Goal: Task Accomplishment & Management: Complete application form

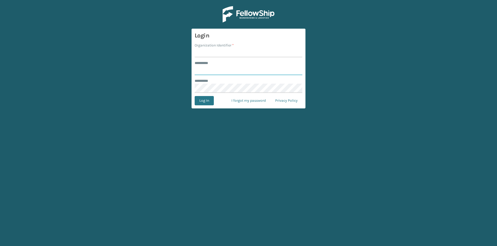
type input "*****"
click at [223, 53] on input "Organization Identifier *" at bounding box center [248, 52] width 108 height 9
type input "LifeStyle"
click at [194, 96] on button "Log In" at bounding box center [203, 100] width 19 height 9
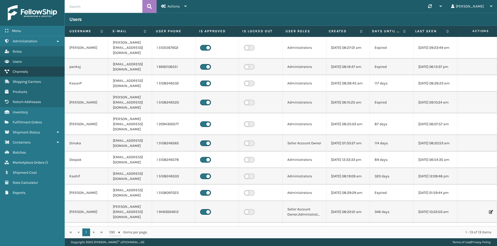
click at [36, 73] on link "Channels" at bounding box center [32, 72] width 64 height 10
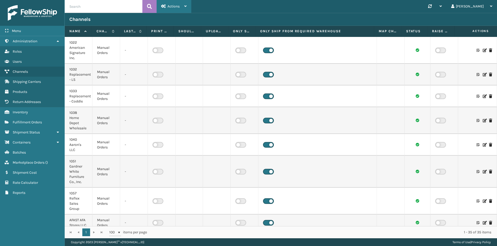
click at [180, 11] on div "Actions" at bounding box center [173, 6] width 25 height 13
click at [180, 20] on button "New Channel" at bounding box center [191, 19] width 69 height 13
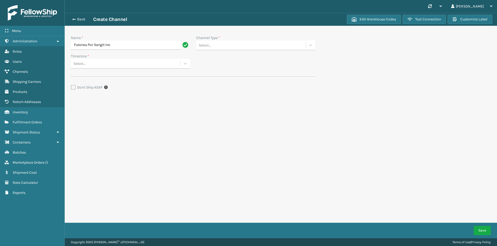
type input "Futones Por Sangit Inc"
click at [218, 45] on div "Select..." at bounding box center [250, 45] width 109 height 9
click at [224, 57] on div "Manual Orders" at bounding box center [255, 55] width 119 height 10
click at [139, 68] on div "Select..." at bounding box center [130, 64] width 119 height 10
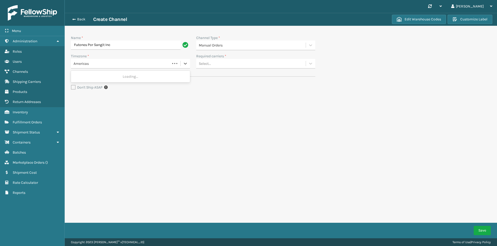
type input "America"
click at [109, 103] on div "America/Los_Angeles" at bounding box center [130, 102] width 119 height 10
click at [268, 64] on div "Select..." at bounding box center [250, 63] width 109 height 9
type input "cp"
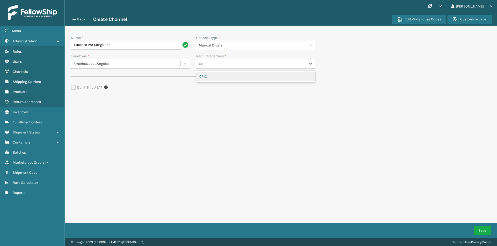
click at [265, 73] on div "CPIC" at bounding box center [255, 77] width 119 height 10
click at [488, 229] on button "Save" at bounding box center [481, 230] width 17 height 9
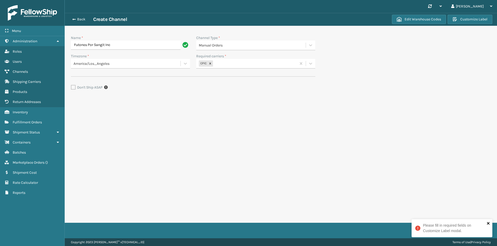
click at [487, 226] on button "close" at bounding box center [488, 224] width 4 height 5
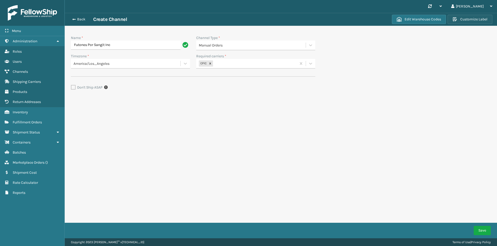
click at [484, 23] on button "Customize Label" at bounding box center [469, 19] width 45 height 9
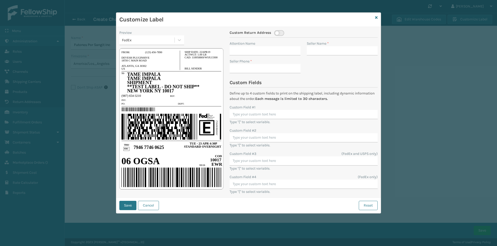
click at [167, 40] on div "FedEx" at bounding box center [148, 40] width 53 height 5
click at [198, 27] on div "Preview option FedEx focused, 1 of 3. 3 results available. Use Up and Down to c…" at bounding box center [248, 112] width 264 height 171
click at [317, 51] on input "Seller Name *" at bounding box center [341, 50] width 71 height 9
type input "Futones"
type input "9999999999"
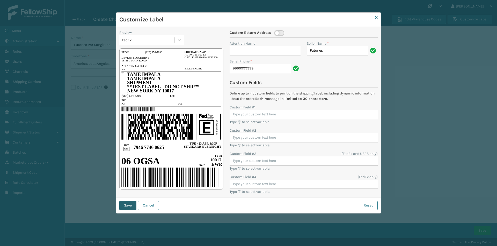
click at [128, 205] on button "Save" at bounding box center [127, 205] width 17 height 9
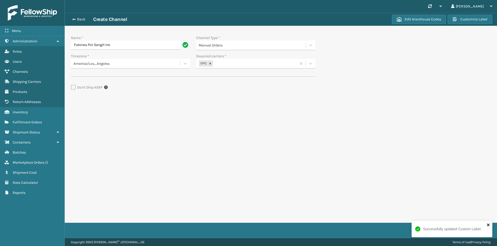
click at [487, 224] on icon "close" at bounding box center [487, 225] width 3 height 3
click at [479, 229] on div "Successfully updated Custom Label." at bounding box center [451, 231] width 83 height 23
click at [480, 230] on button "Save" at bounding box center [481, 230] width 17 height 9
